Goal: Transaction & Acquisition: Purchase product/service

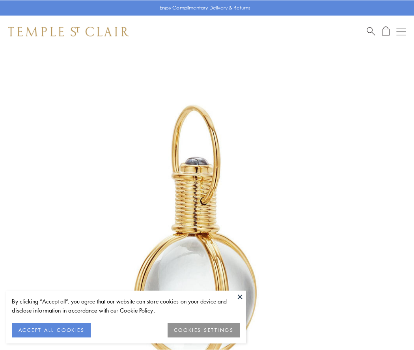
scroll to position [206, 0]
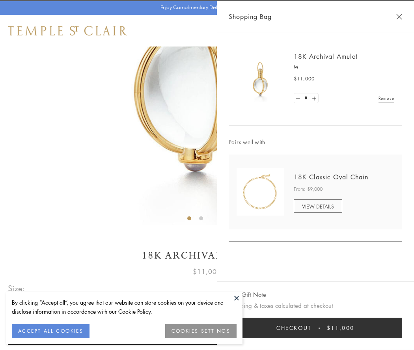
click at [315, 328] on button "Checkout $11,000" at bounding box center [315, 328] width 173 height 20
